Goal: Find specific page/section

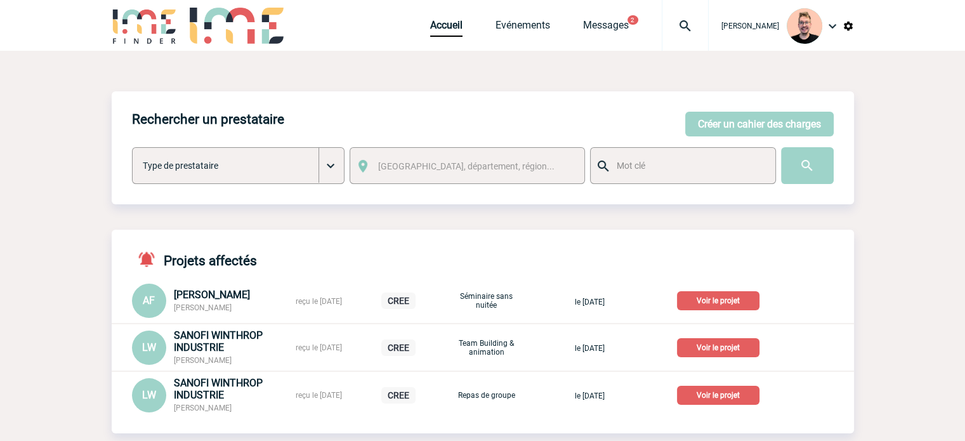
click at [503, 17] on div "Accueil Evénements Messages 2 Projet, client Projet, client" at bounding box center [569, 25] width 278 height 51
click at [511, 30] on link "Evénements" at bounding box center [522, 28] width 55 height 18
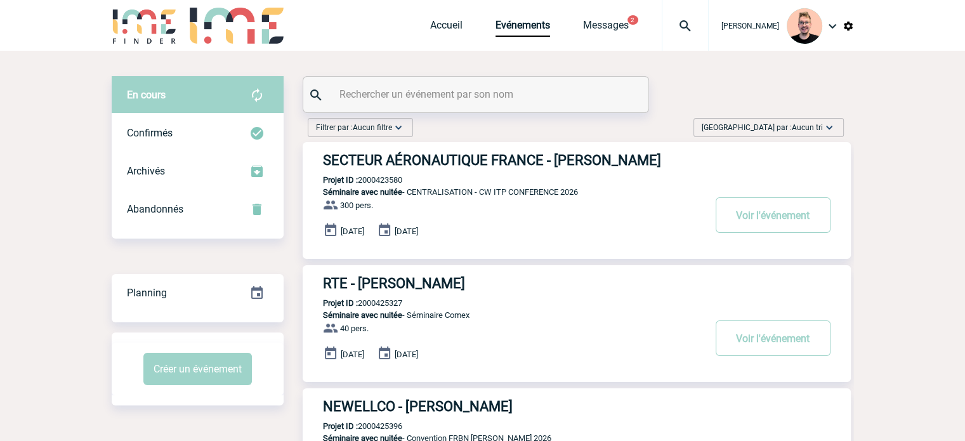
click at [802, 134] on div "Trier par : Aucun tri Aucun tri Date d'événement Date d'événement Date demande …" at bounding box center [768, 127] width 150 height 19
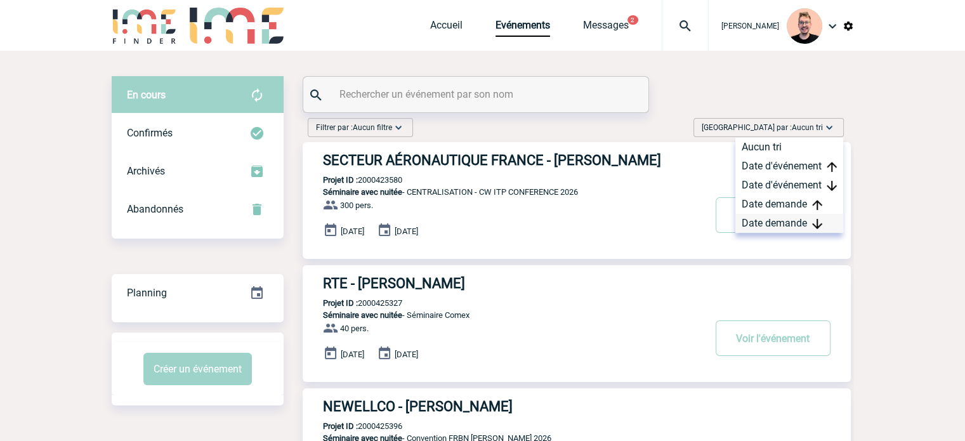
click at [768, 223] on div "Date demande" at bounding box center [789, 223] width 108 height 19
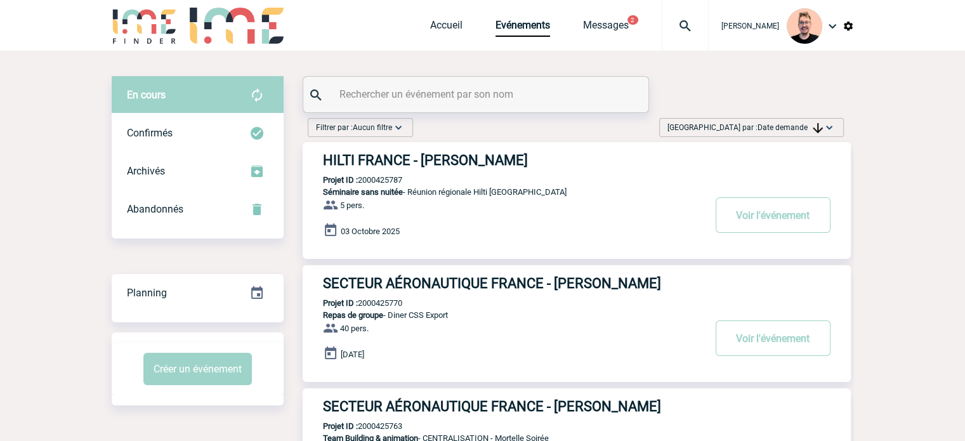
click at [516, 159] on h3 "HILTI FRANCE - Azzedine FARESS" at bounding box center [513, 160] width 380 height 16
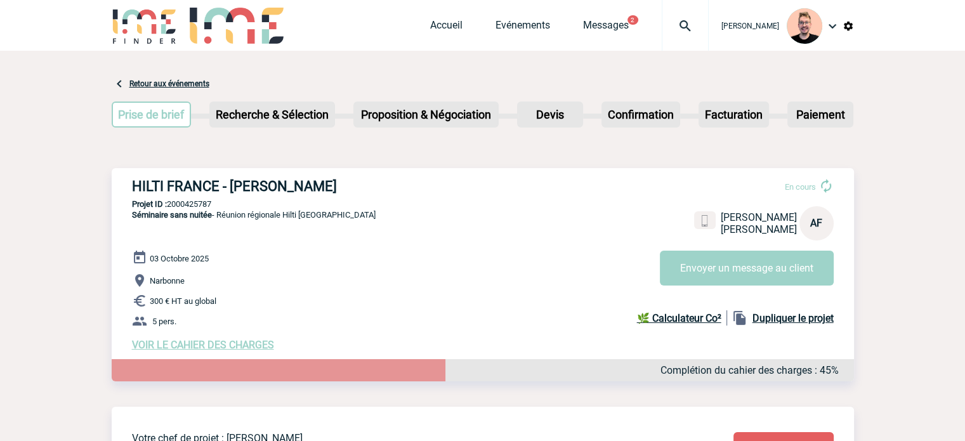
drag, startPoint x: 340, startPoint y: 184, endPoint x: 127, endPoint y: 192, distance: 213.2
click at [127, 192] on div "HILTI FRANCE - Azzedine FARESS En cours Azzedine FARESS HILTI FRANCE AF Envoyer…" at bounding box center [483, 264] width 742 height 193
copy h3 "HILTI FRANCE - Azzedine FARESS"
click at [249, 197] on div "HILTI FRANCE - Azzedine FARESS En cours Azzedine FARESS HILTI FRANCE AF Envoyer…" at bounding box center [483, 264] width 742 height 193
click at [198, 205] on p "Projet ID : 2000425787" at bounding box center [483, 204] width 742 height 10
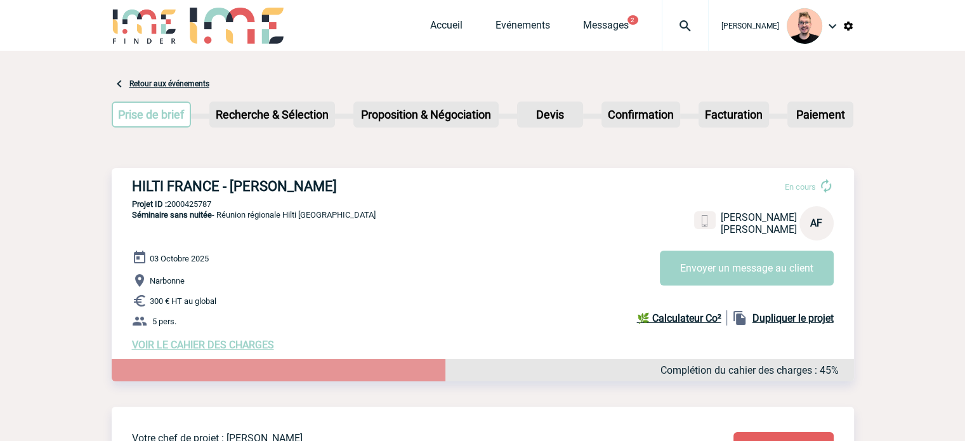
click at [198, 205] on p "Projet ID : 2000425787" at bounding box center [483, 204] width 742 height 10
copy p "2000425787"
click at [263, 238] on p "Séminaire sans nuitée - Réunion régionale Hilti Narbonne" at bounding box center [244, 229] width 264 height 41
click at [178, 205] on p "Projet ID : 2000425787" at bounding box center [483, 204] width 742 height 10
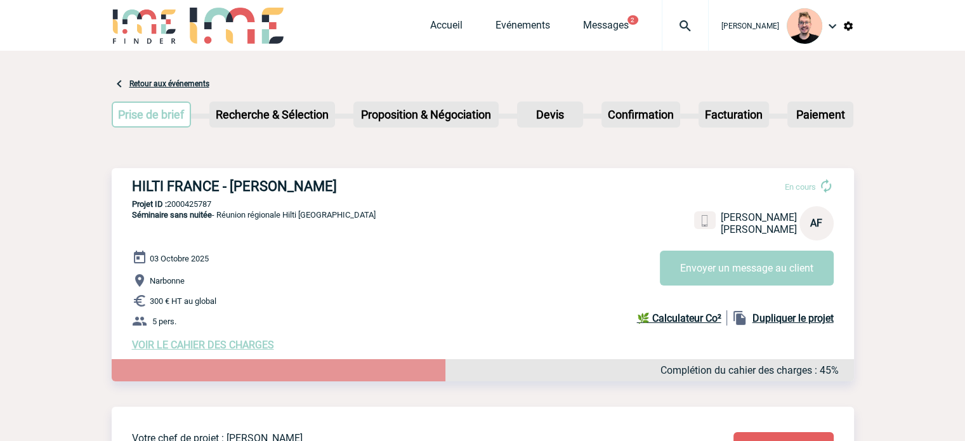
copy p "2000425787"
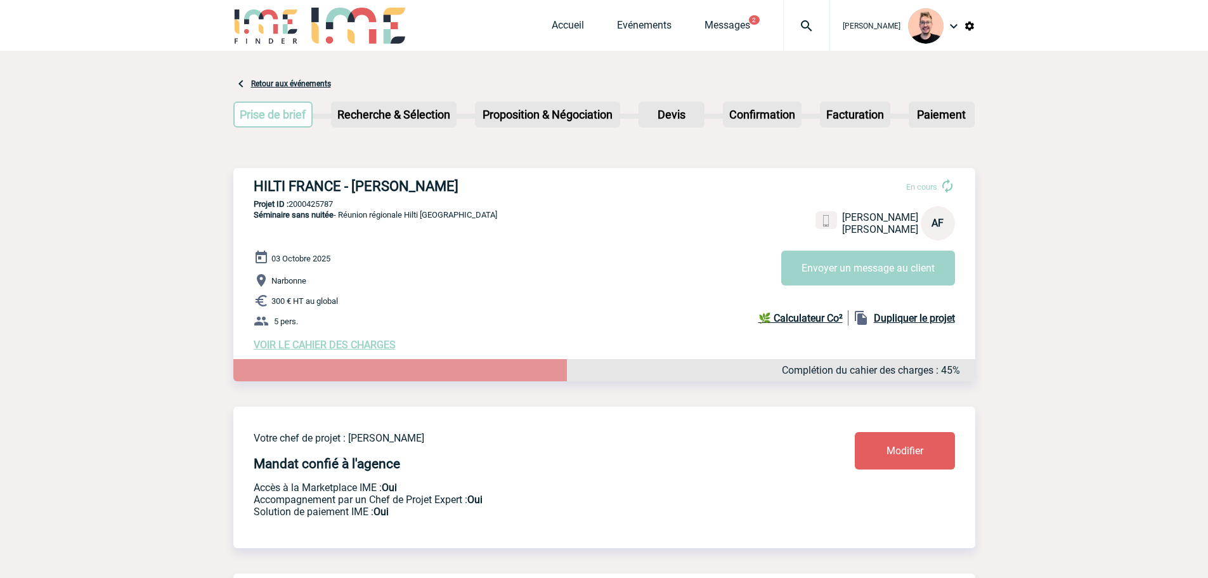
drag, startPoint x: 587, startPoint y: 36, endPoint x: 615, endPoint y: 23, distance: 30.9
click at [595, 33] on div "Accueil Evénements Messages 2 Projet, client Projet, client" at bounding box center [691, 25] width 278 height 51
click at [617, 23] on link "Evénements" at bounding box center [644, 28] width 55 height 18
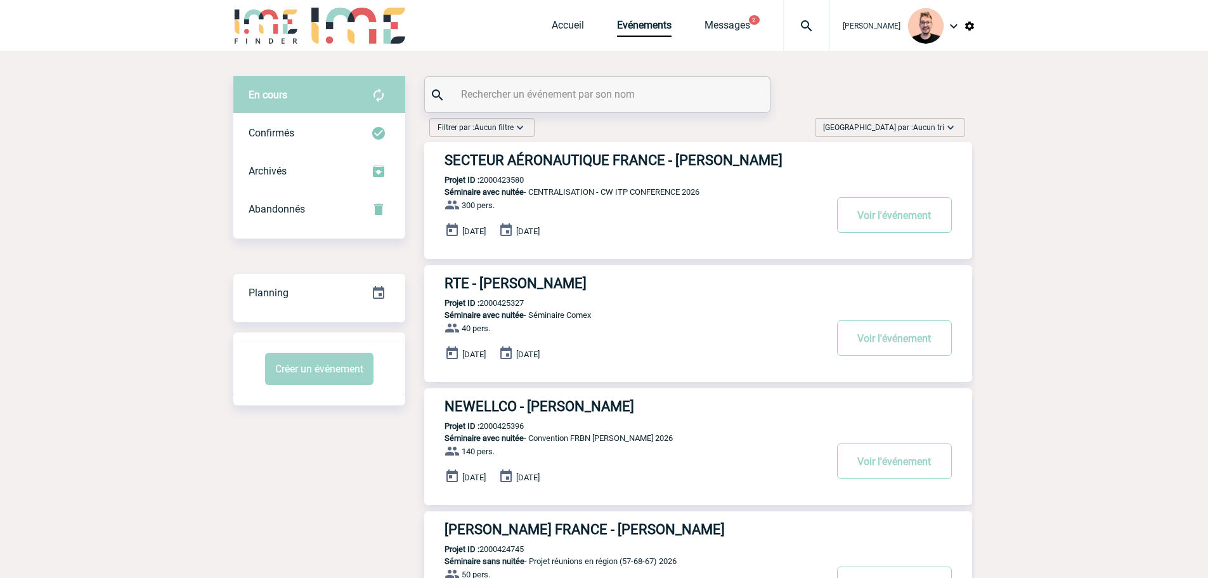
click at [600, 91] on input "text" at bounding box center [599, 94] width 282 height 18
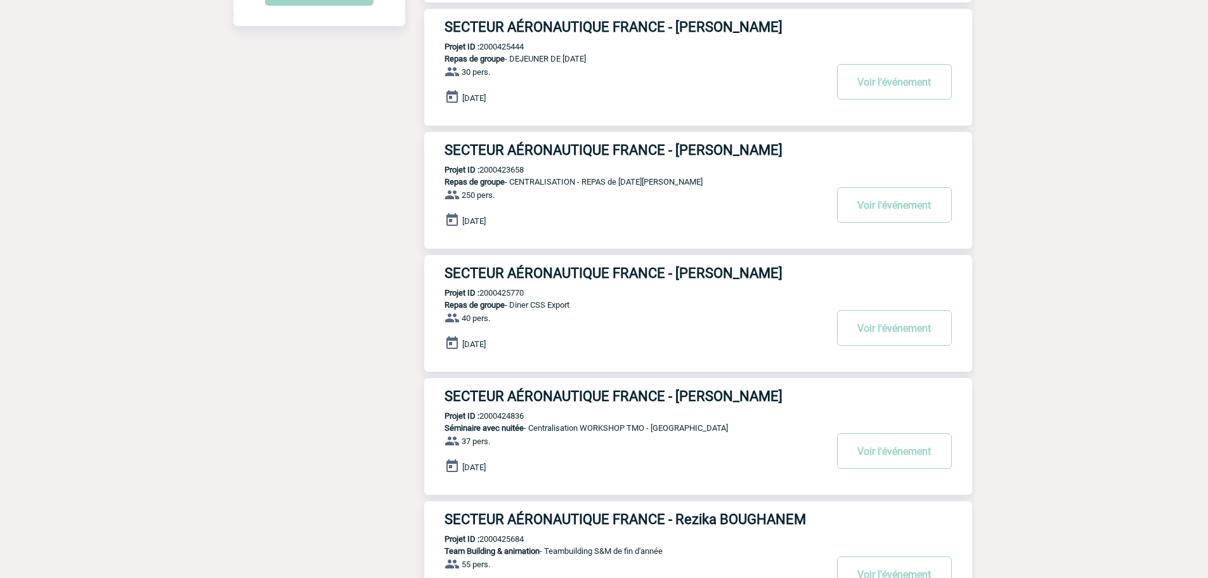
scroll to position [380, 0]
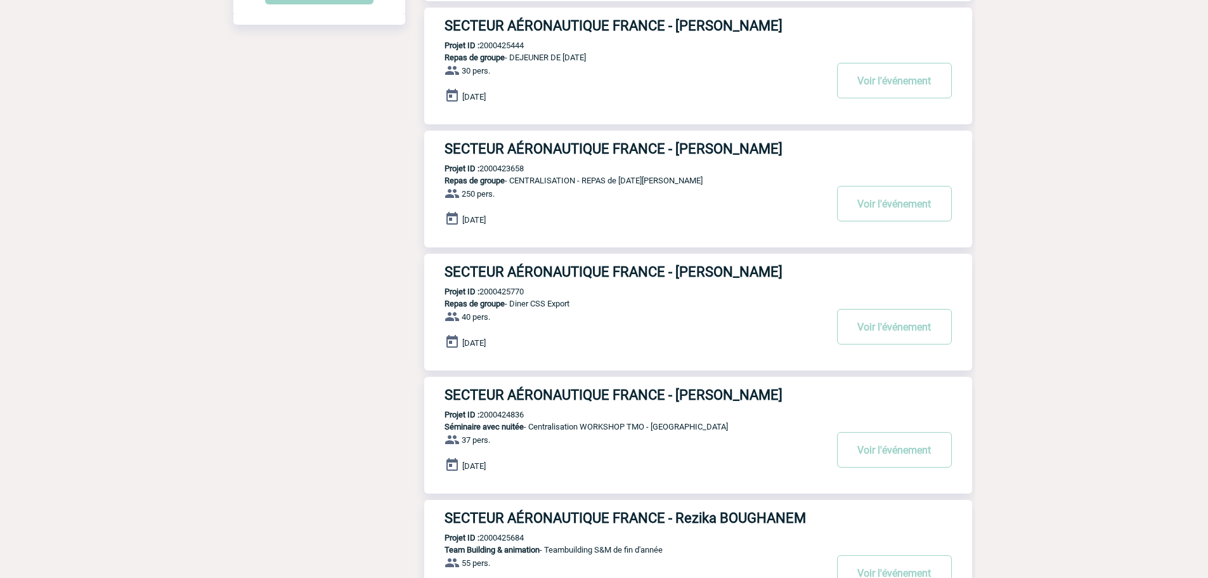
type input "secteur"
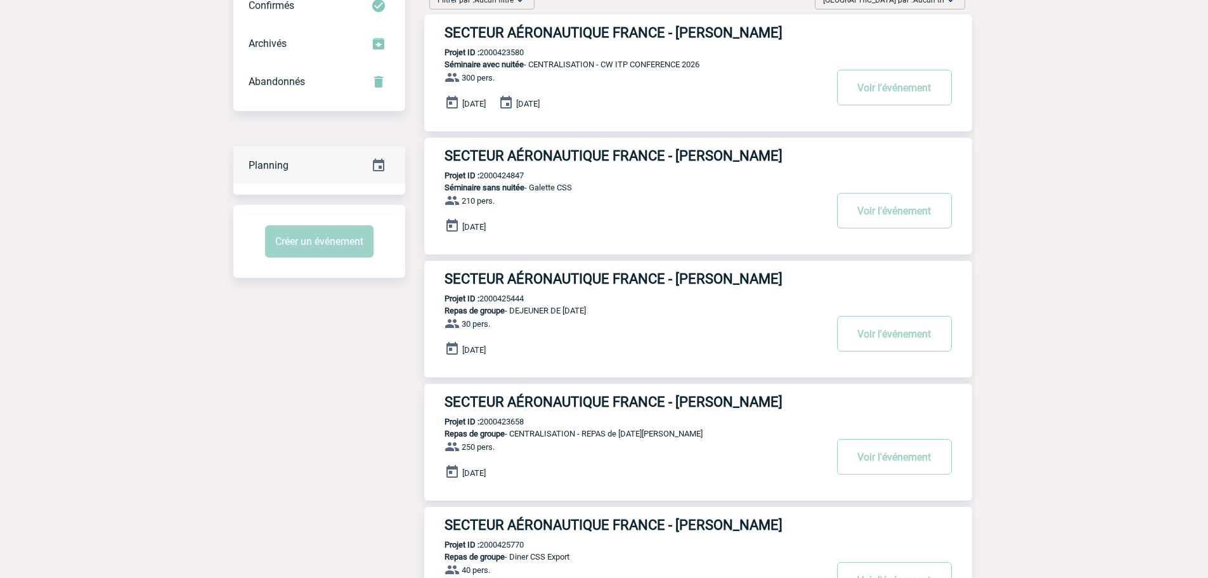
scroll to position [0, 0]
